Goal: Obtain resource: Obtain resource

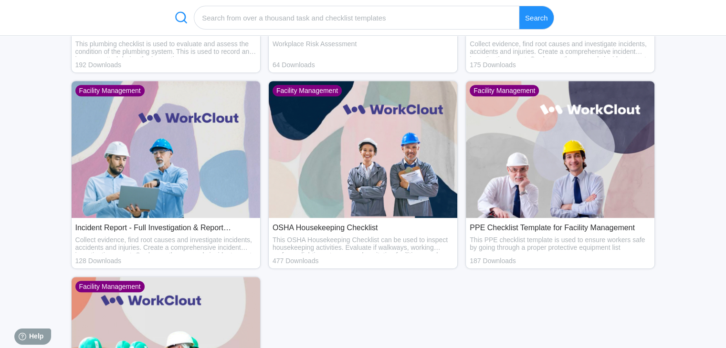
scroll to position [439, 0]
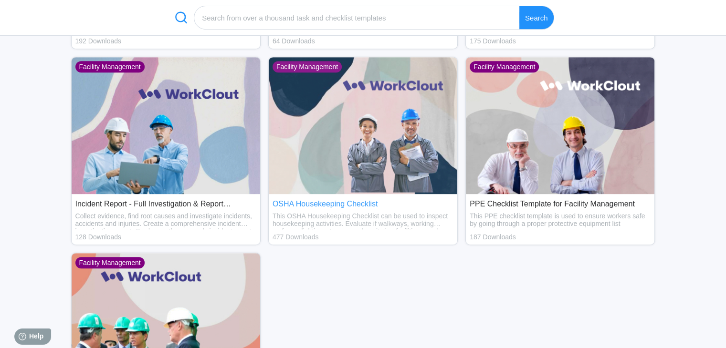
click at [296, 205] on div "OSHA Housekeeping Checklist" at bounding box center [362, 204] width 181 height 9
